Goal: Find specific page/section: Find specific page/section

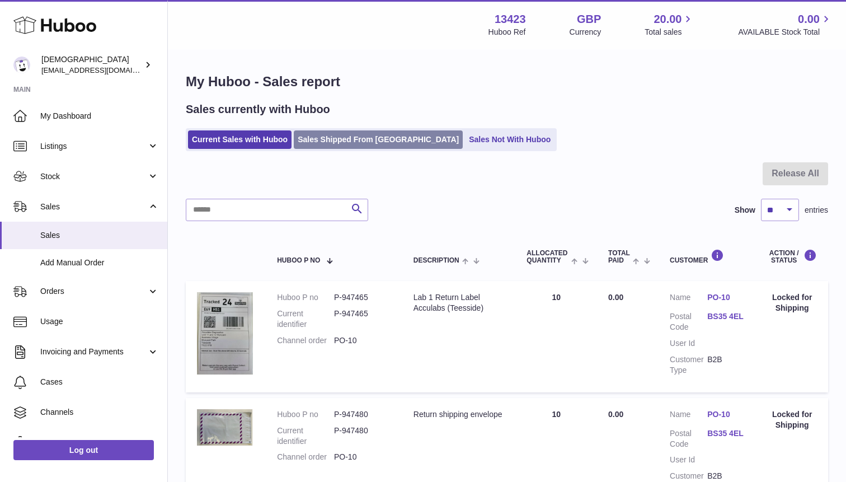
click at [354, 142] on link "Sales Shipped From [GEOGRAPHIC_DATA]" at bounding box center [378, 139] width 169 height 18
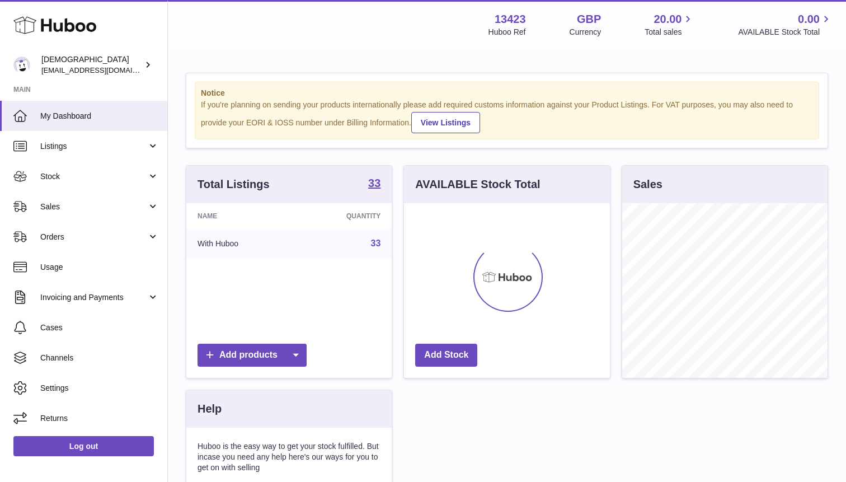
scroll to position [175, 205]
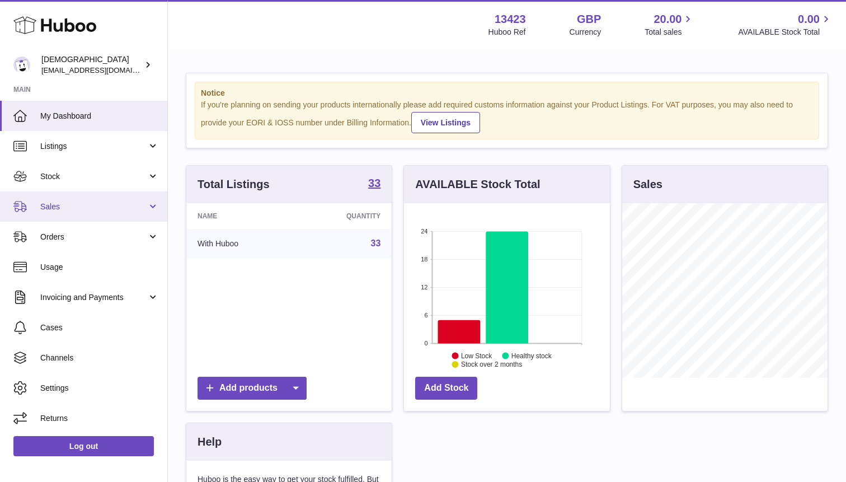
click at [109, 200] on link "Sales" at bounding box center [83, 206] width 167 height 30
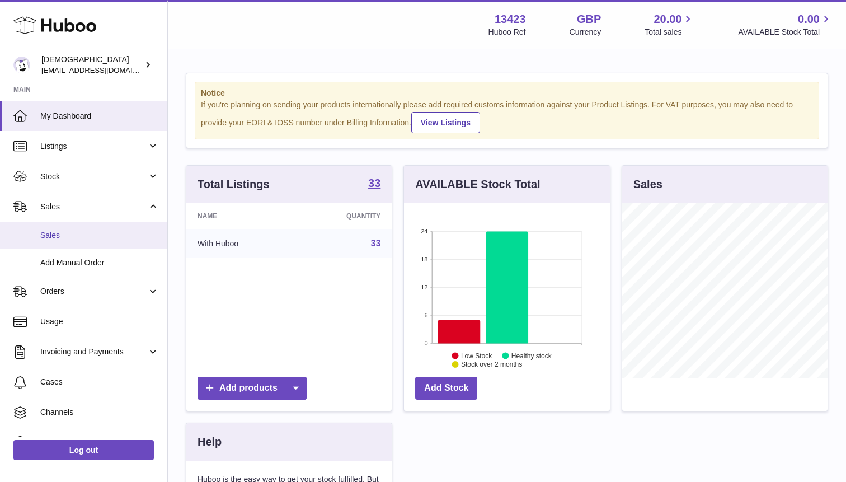
click at [107, 234] on span "Sales" at bounding box center [99, 235] width 119 height 11
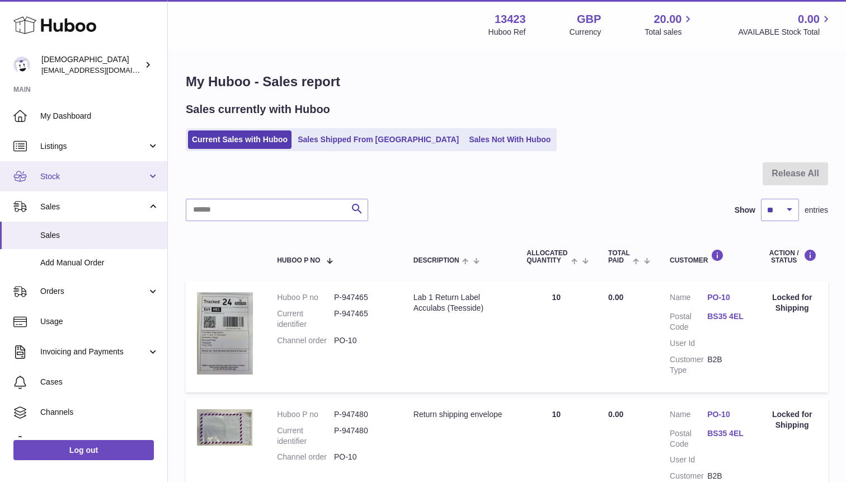
click at [118, 181] on span "Stock" at bounding box center [93, 176] width 107 height 11
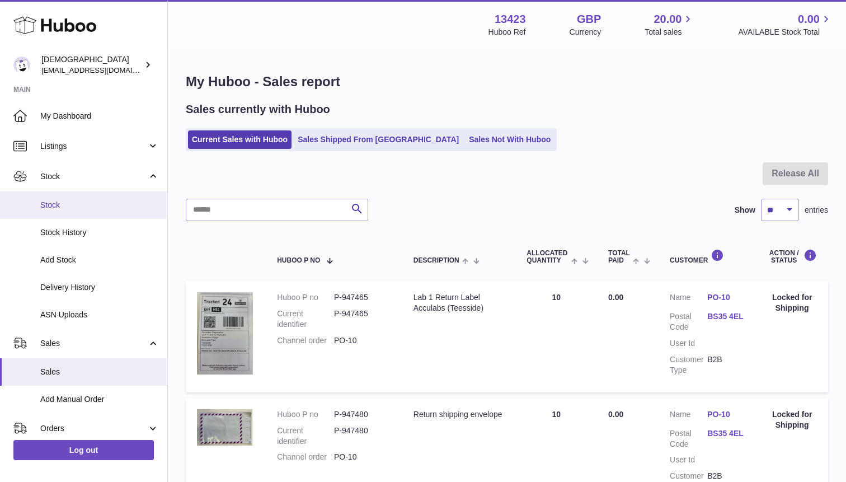
click at [106, 205] on span "Stock" at bounding box center [99, 205] width 119 height 11
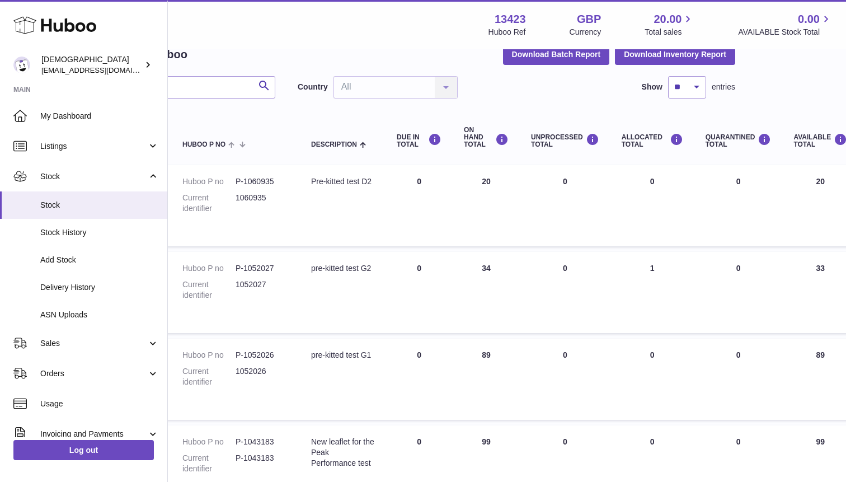
scroll to position [58, 0]
